Goal: Find specific page/section: Find specific page/section

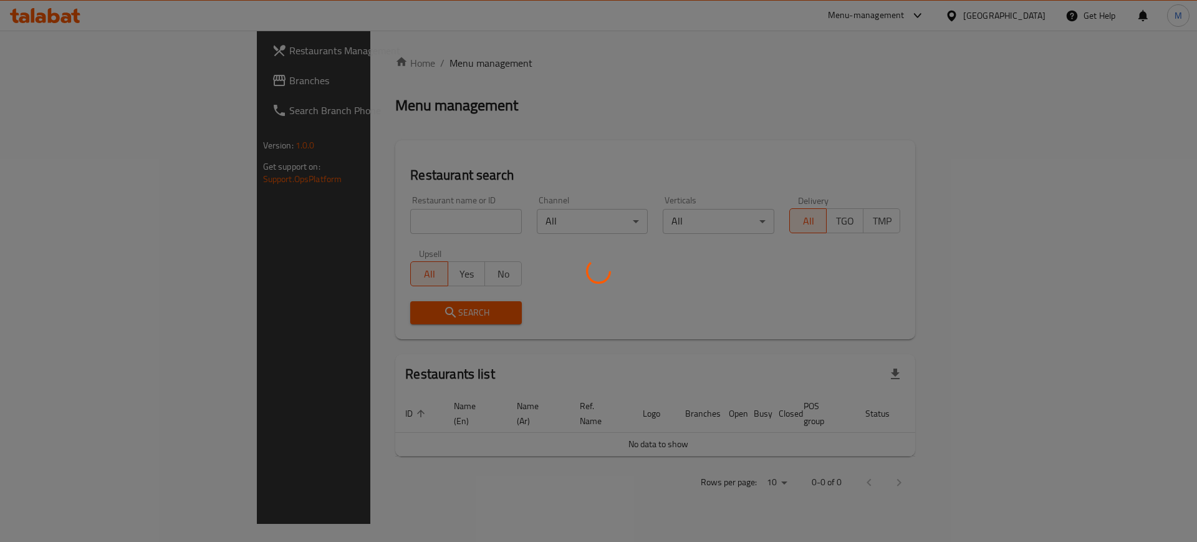
click at [293, 227] on div at bounding box center [598, 271] width 1197 height 542
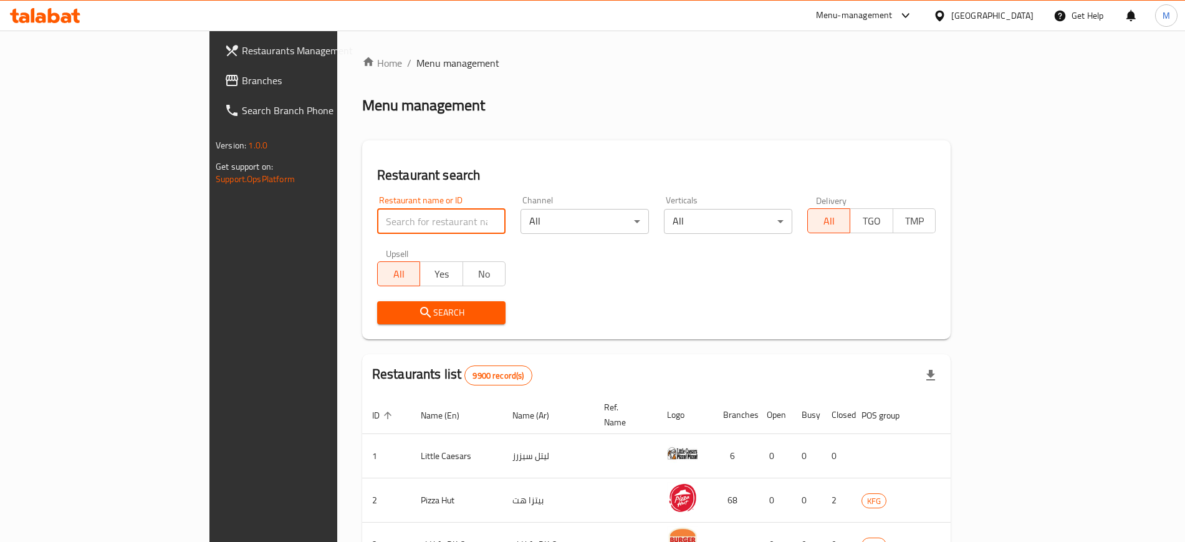
drag, startPoint x: 0, startPoint y: 0, endPoint x: 293, endPoint y: 227, distance: 370.9
click at [377, 227] on input "search" at bounding box center [441, 221] width 128 height 25
type input "albaik"
click button "Search" at bounding box center [441, 312] width 128 height 23
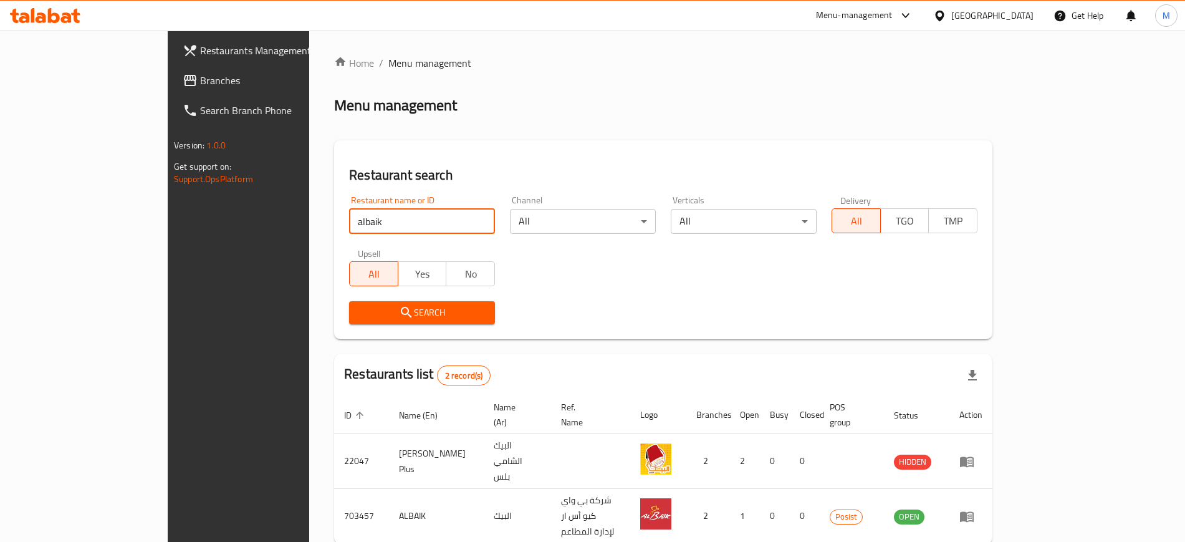
scroll to position [34, 0]
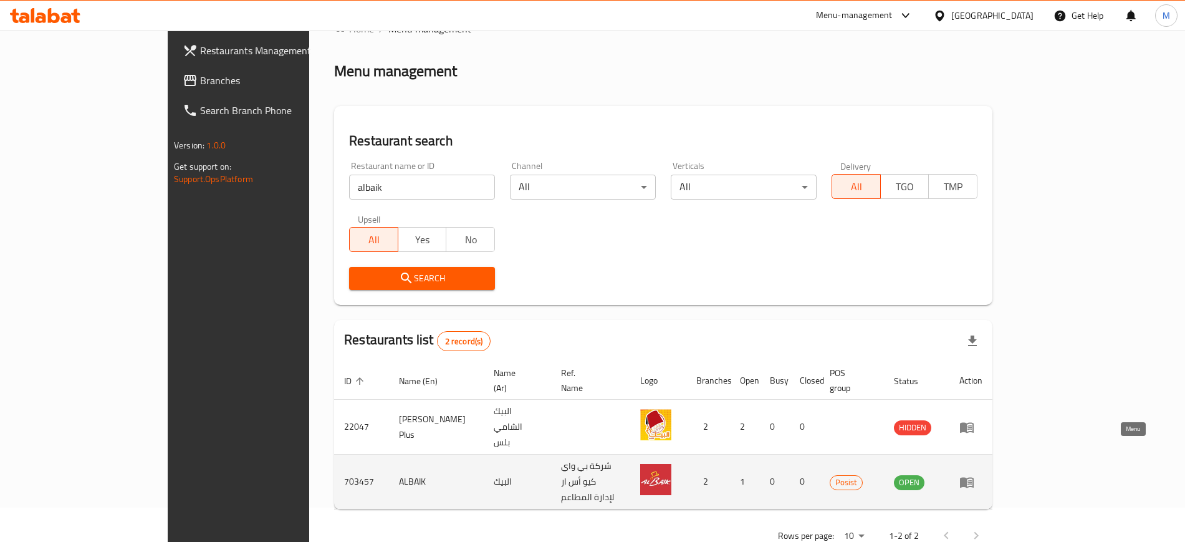
click at [974, 477] on icon "enhanced table" at bounding box center [967, 482] width 14 height 11
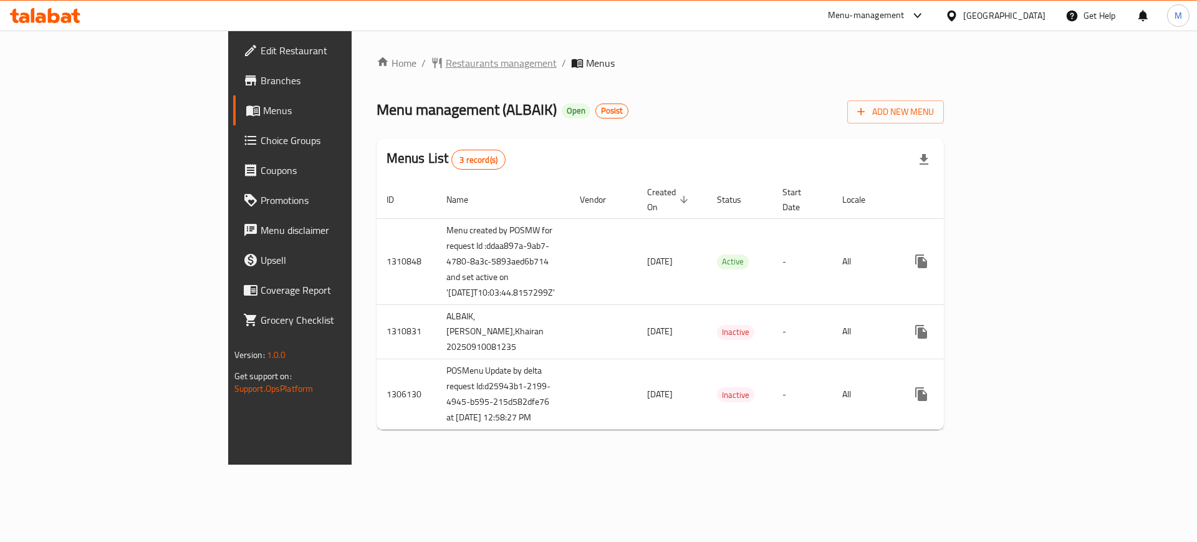
click at [446, 69] on span "Restaurants management" at bounding box center [501, 62] width 111 height 15
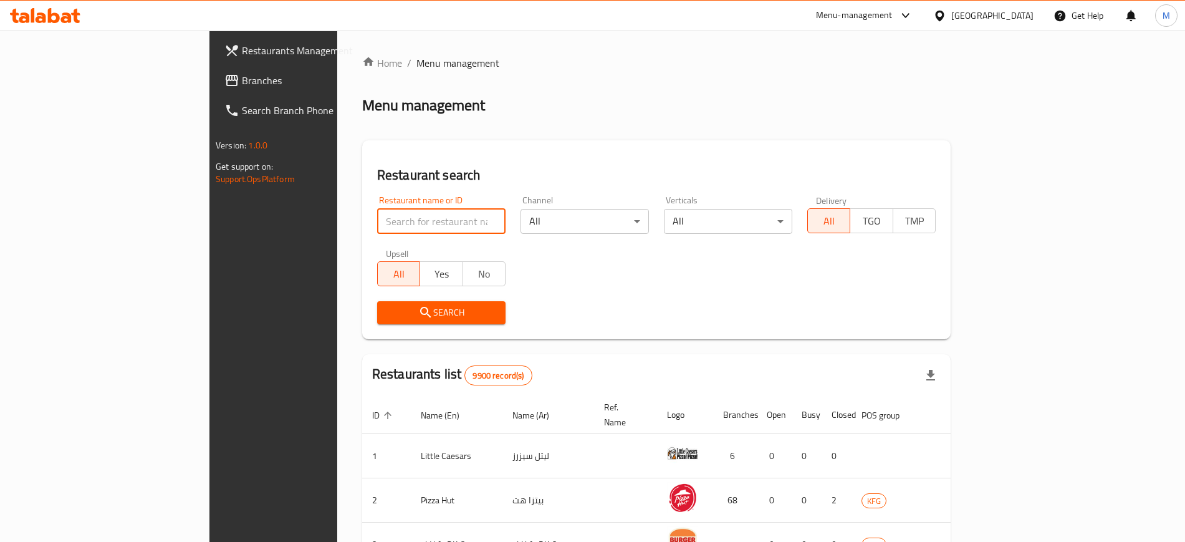
click at [377, 216] on input "search" at bounding box center [441, 221] width 128 height 25
click button "Search" at bounding box center [441, 312] width 128 height 23
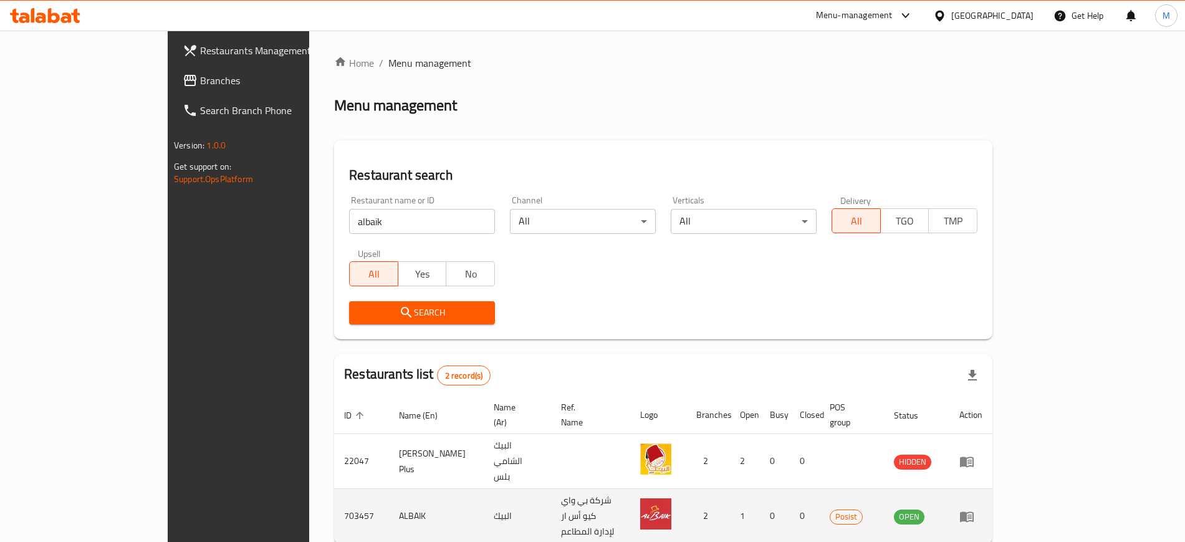
click at [334, 489] on td "703457" at bounding box center [361, 516] width 55 height 55
copy td "703457"
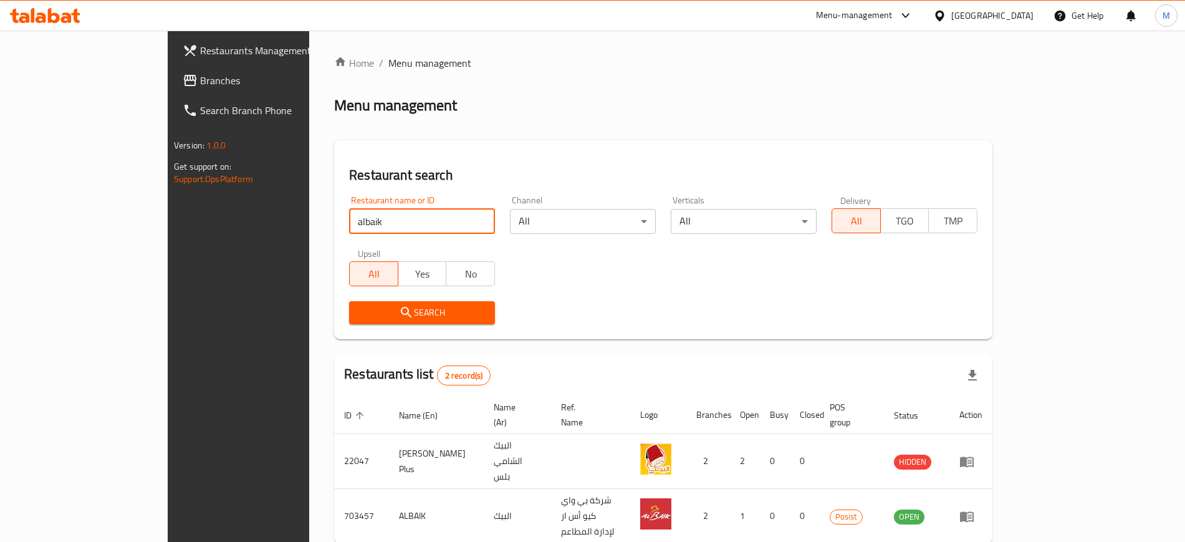
drag, startPoint x: 337, startPoint y: 233, endPoint x: 0, endPoint y: 174, distance: 341.7
click at [168, 174] on div "Restaurants Management Branches Search Branch Phone Version: 1.0.0 Get support …" at bounding box center [593, 321] width 850 height 580
click button "Search" at bounding box center [422, 312] width 146 height 23
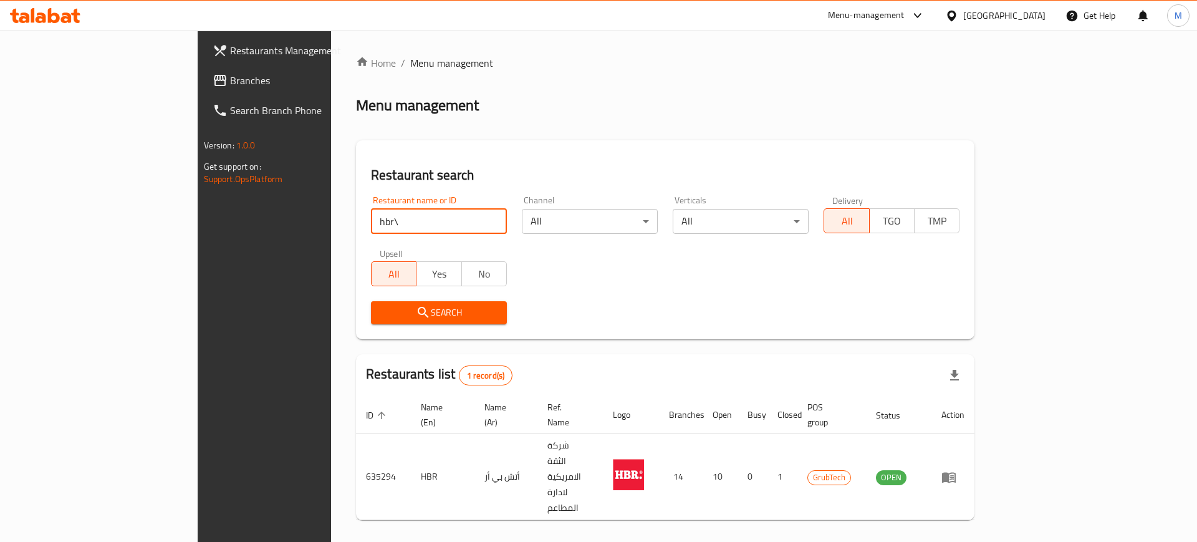
type input "hbr"
click button "Search" at bounding box center [439, 312] width 136 height 23
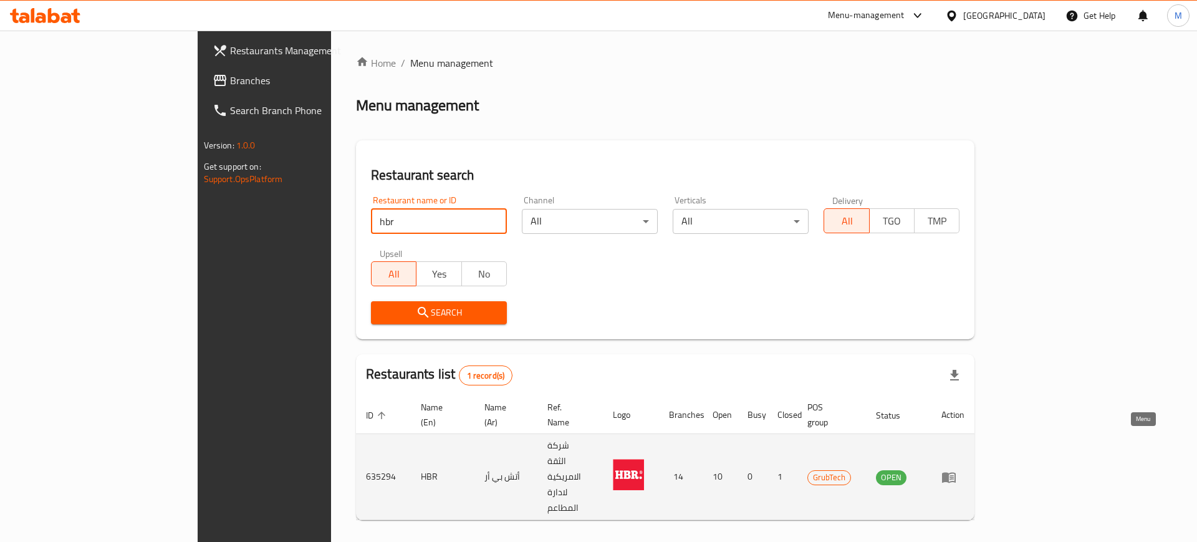
click at [955, 472] on icon "enhanced table" at bounding box center [949, 477] width 14 height 11
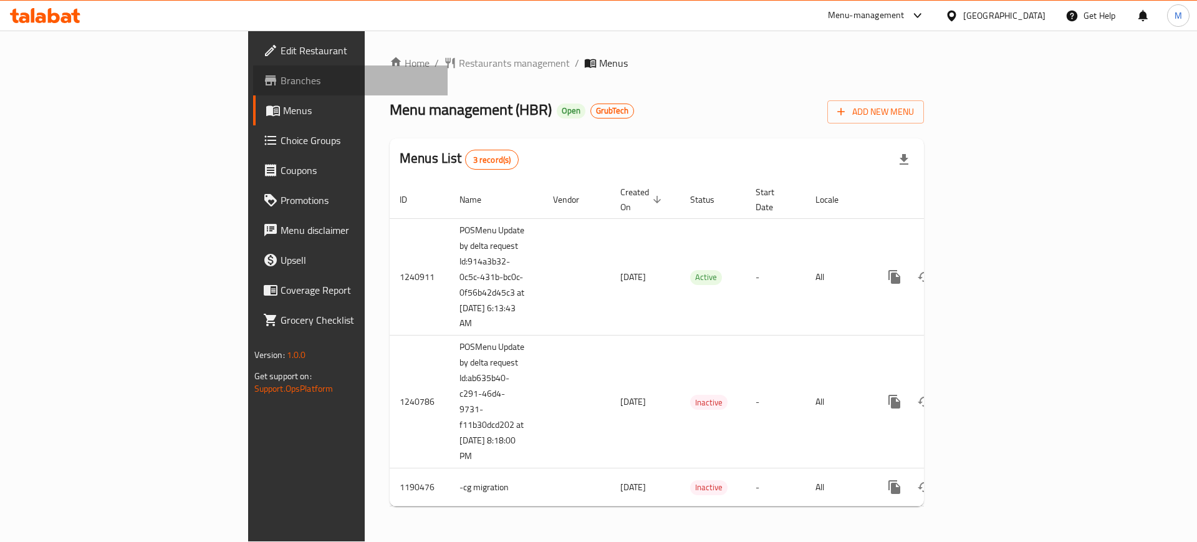
click at [280, 82] on span "Branches" at bounding box center [359, 80] width 158 height 15
